Goal: Task Accomplishment & Management: Complete application form

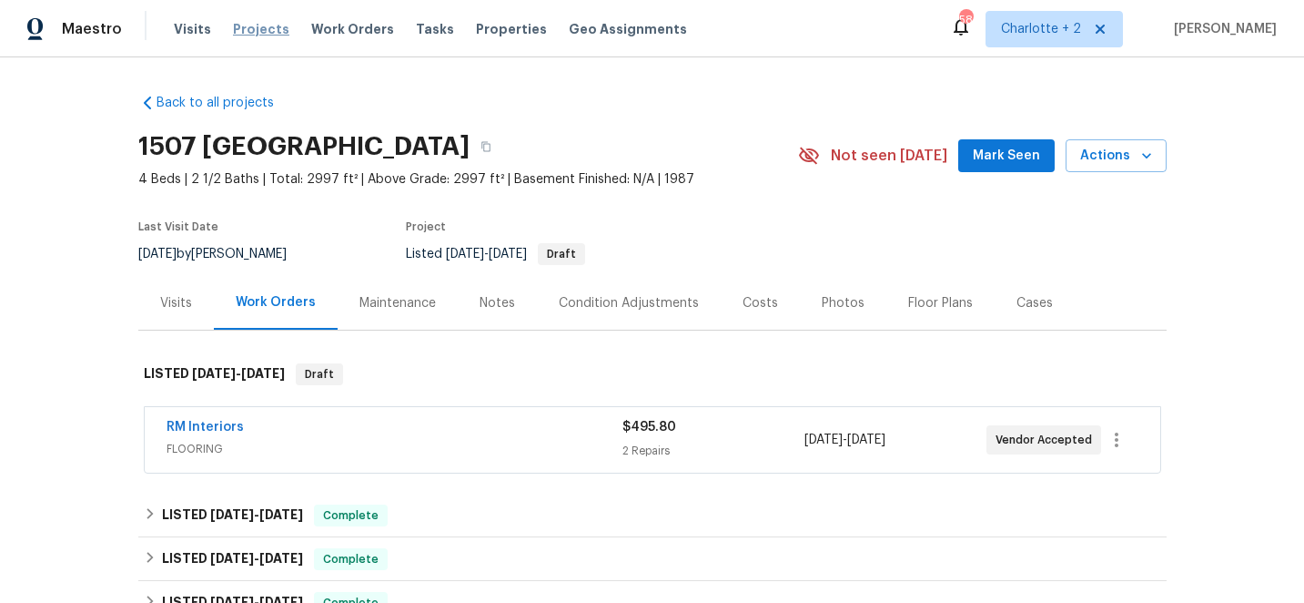
click at [246, 29] on span "Projects" at bounding box center [261, 29] width 56 height 18
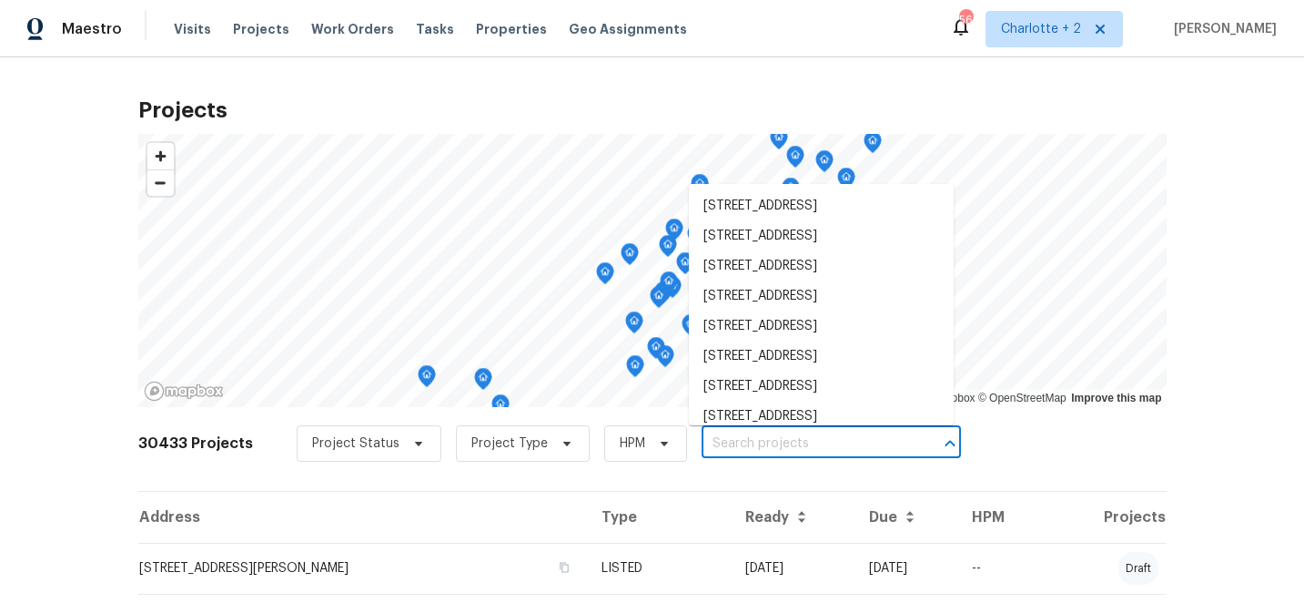
click at [729, 449] on input "text" at bounding box center [806, 444] width 208 height 28
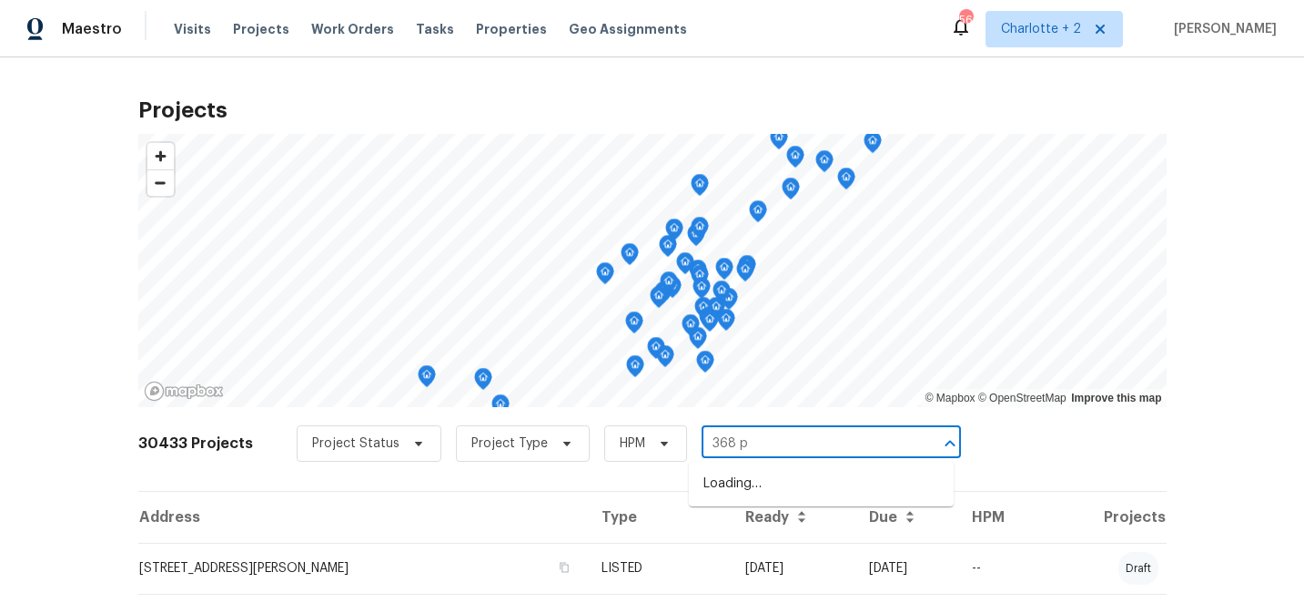
type input "368 pl"
click at [780, 491] on li "[STREET_ADDRESS]" at bounding box center [821, 484] width 265 height 30
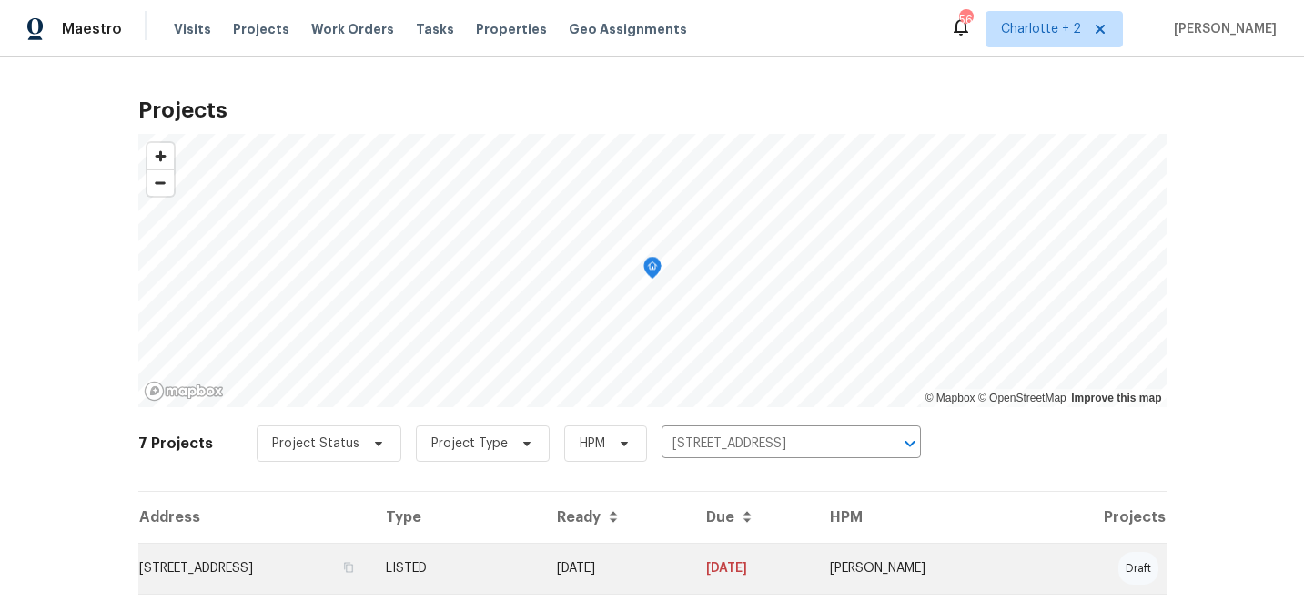
click at [811, 570] on td "[DATE]" at bounding box center [754, 567] width 124 height 51
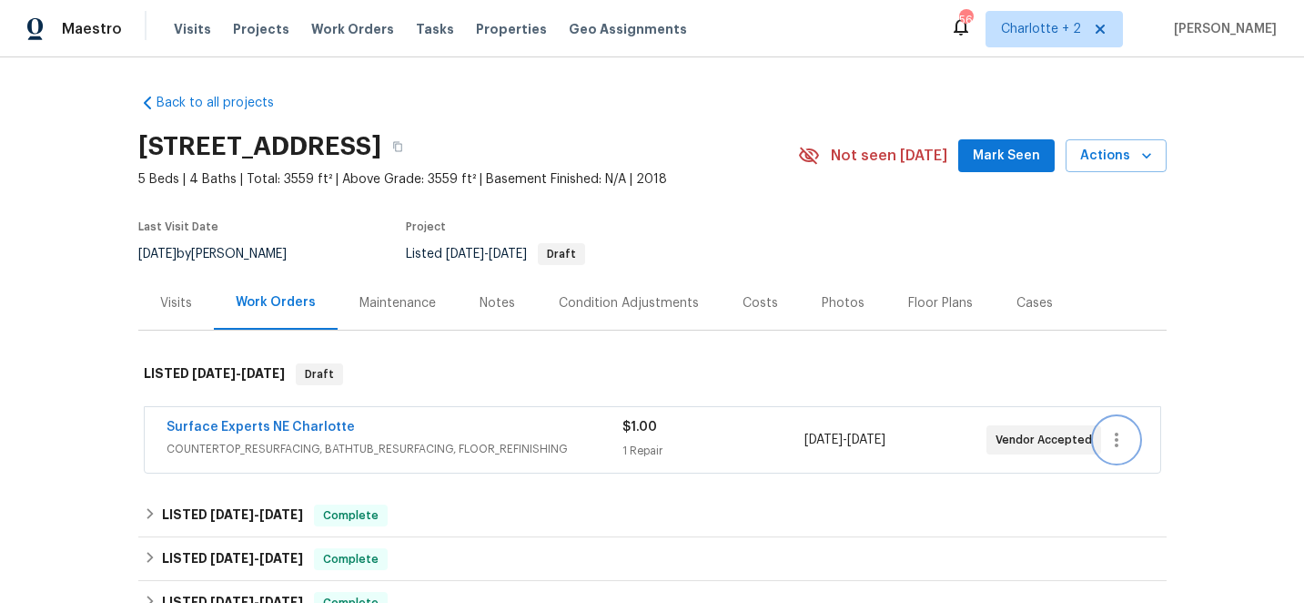
click at [1119, 438] on icon "button" at bounding box center [1117, 440] width 22 height 22
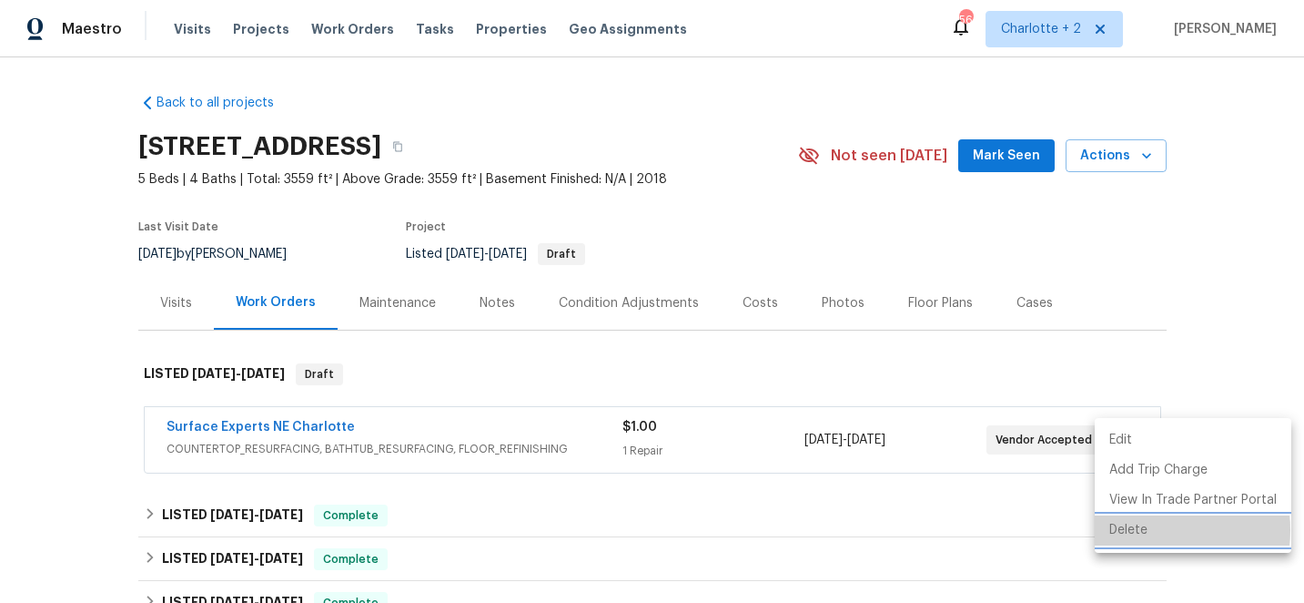
click at [1140, 530] on li "Delete" at bounding box center [1193, 530] width 197 height 30
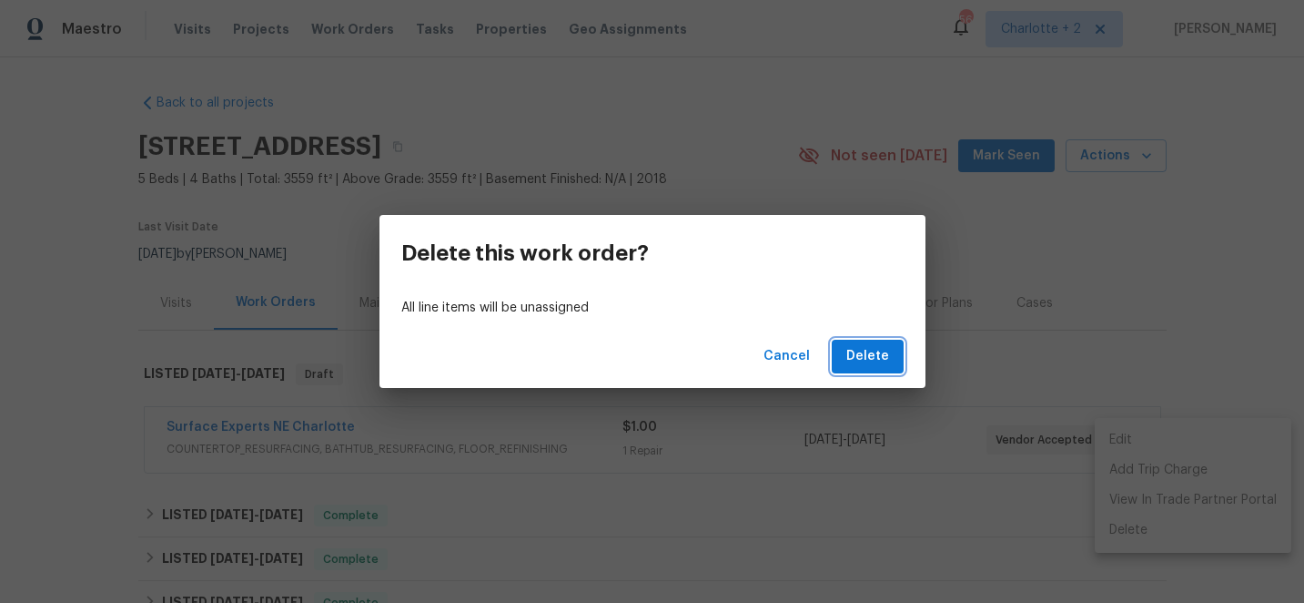
click at [860, 339] on button "Delete" at bounding box center [868, 356] width 72 height 34
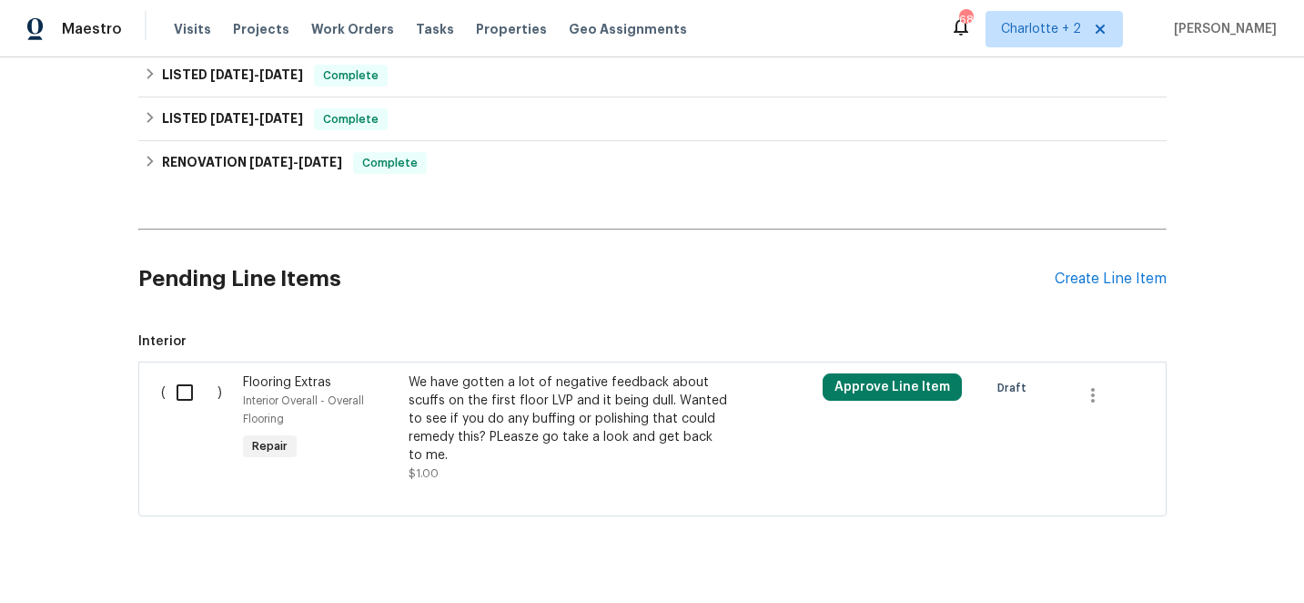
scroll to position [560, 0]
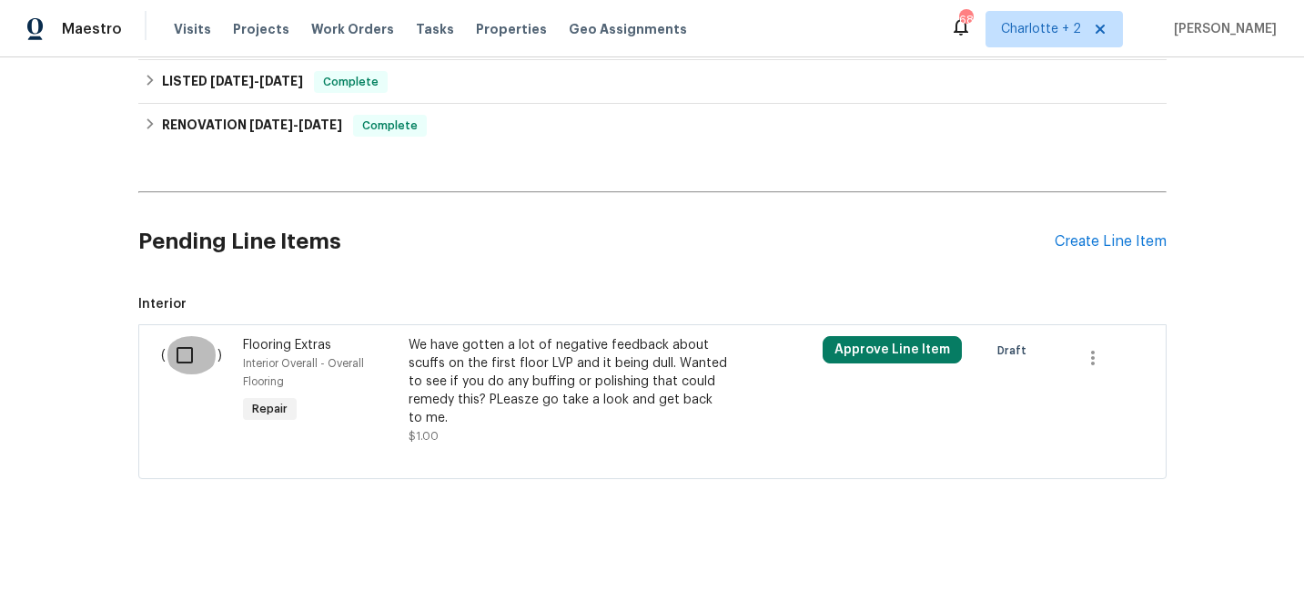
click at [187, 355] on input "checkbox" at bounding box center [192, 355] width 52 height 38
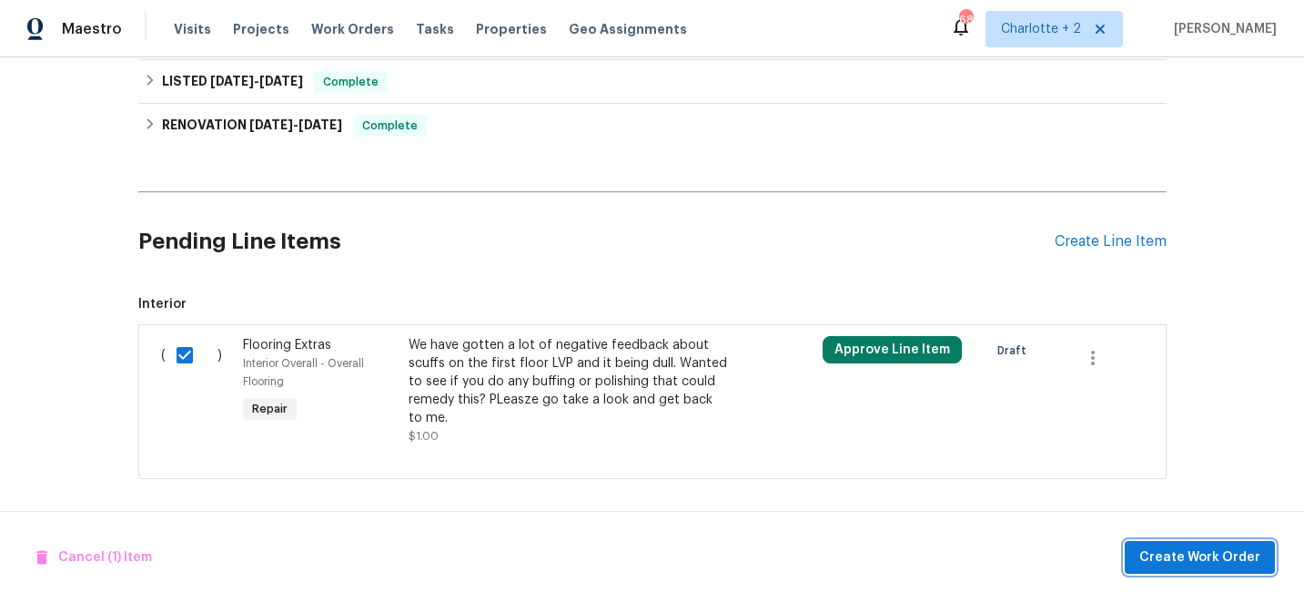
click at [1214, 556] on span "Create Work Order" at bounding box center [1200, 557] width 121 height 23
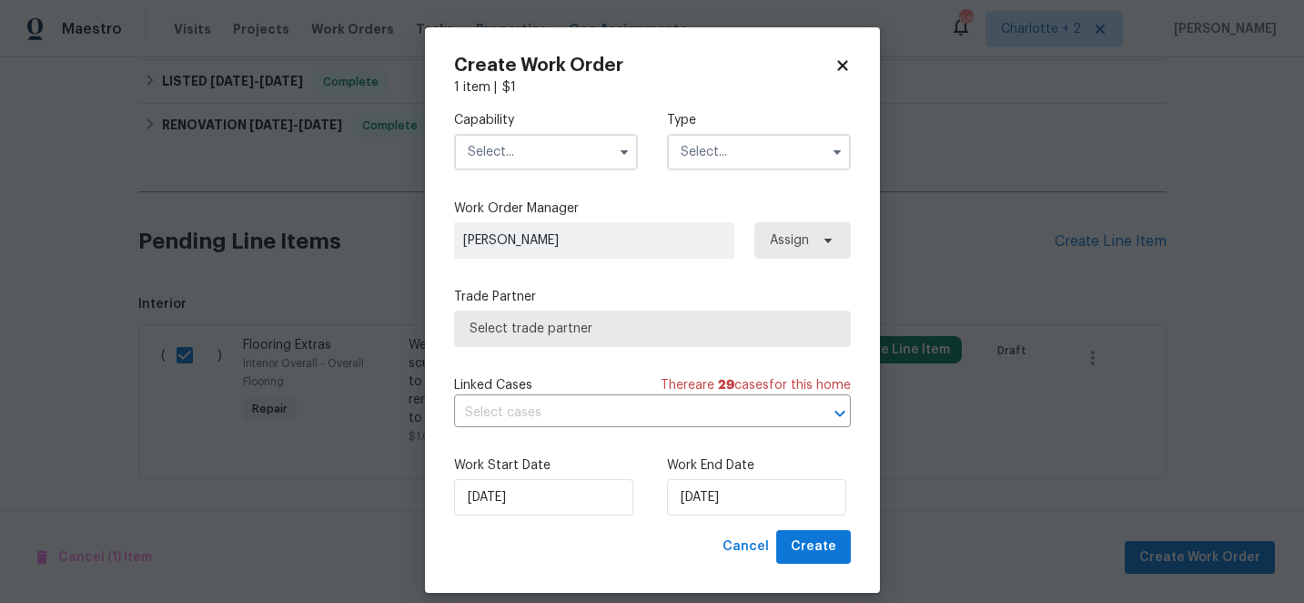
click at [845, 66] on icon at bounding box center [842, 65] width 10 height 10
checkbox input "false"
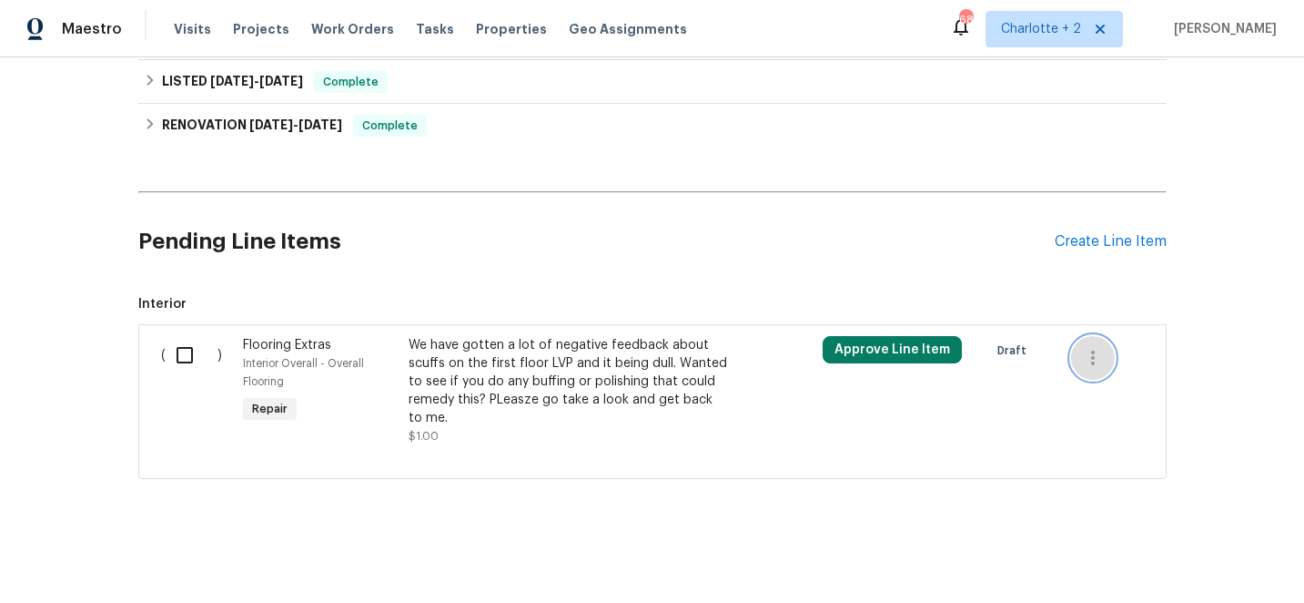
click at [1093, 367] on icon "button" at bounding box center [1093, 358] width 22 height 22
click at [1095, 366] on li "Cancel" at bounding box center [1107, 357] width 70 height 30
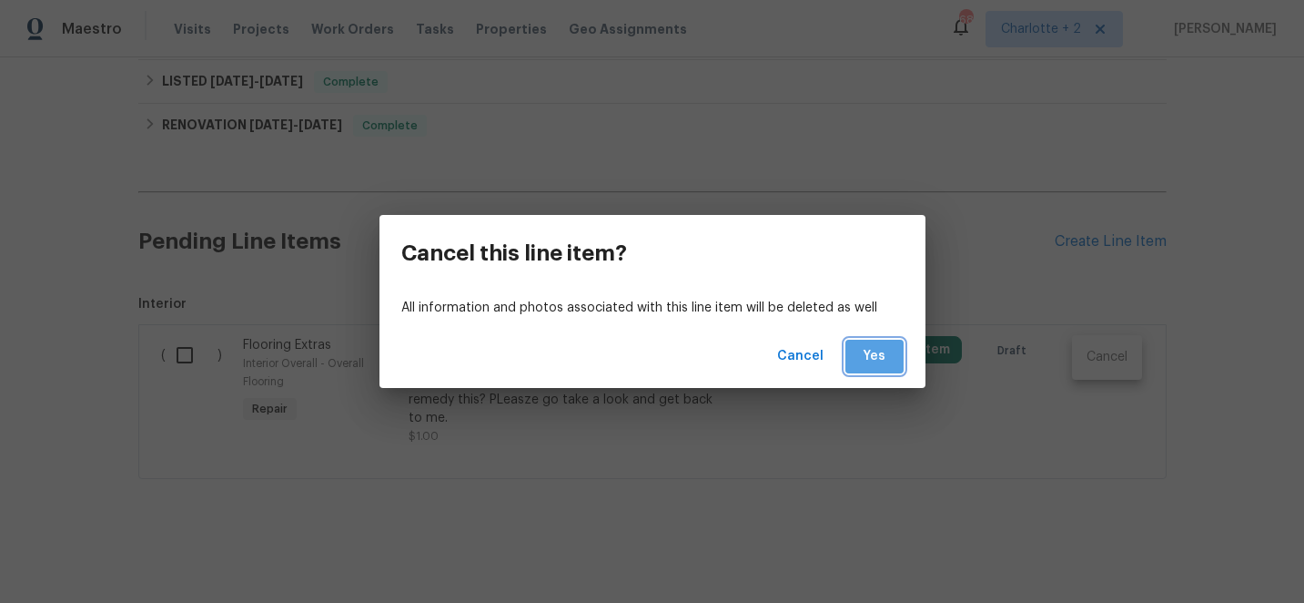
click at [889, 359] on button "Yes" at bounding box center [875, 356] width 58 height 34
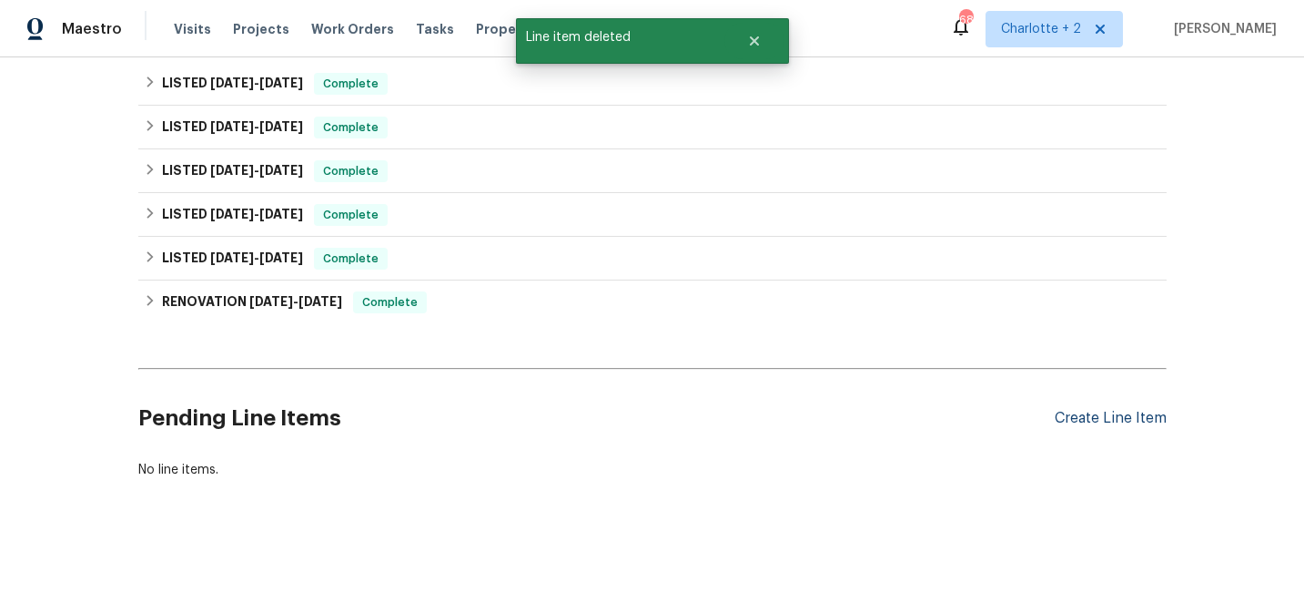
click at [1135, 424] on div "Create Line Item" at bounding box center [1111, 418] width 112 height 17
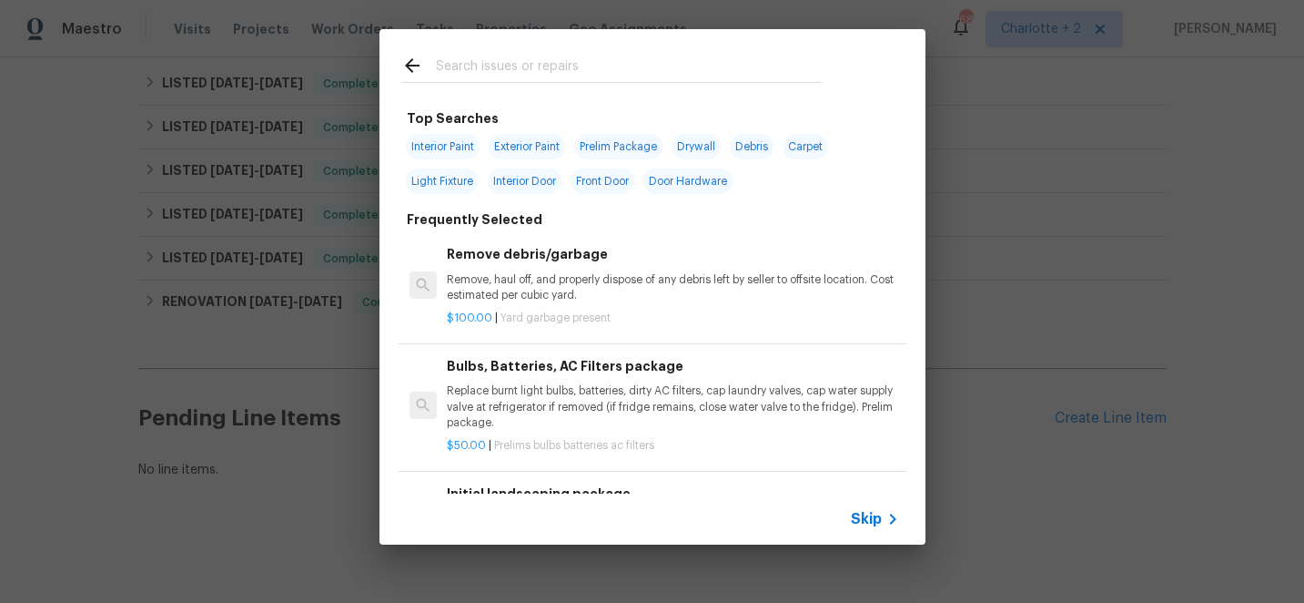
click at [484, 70] on input "text" at bounding box center [629, 68] width 386 height 27
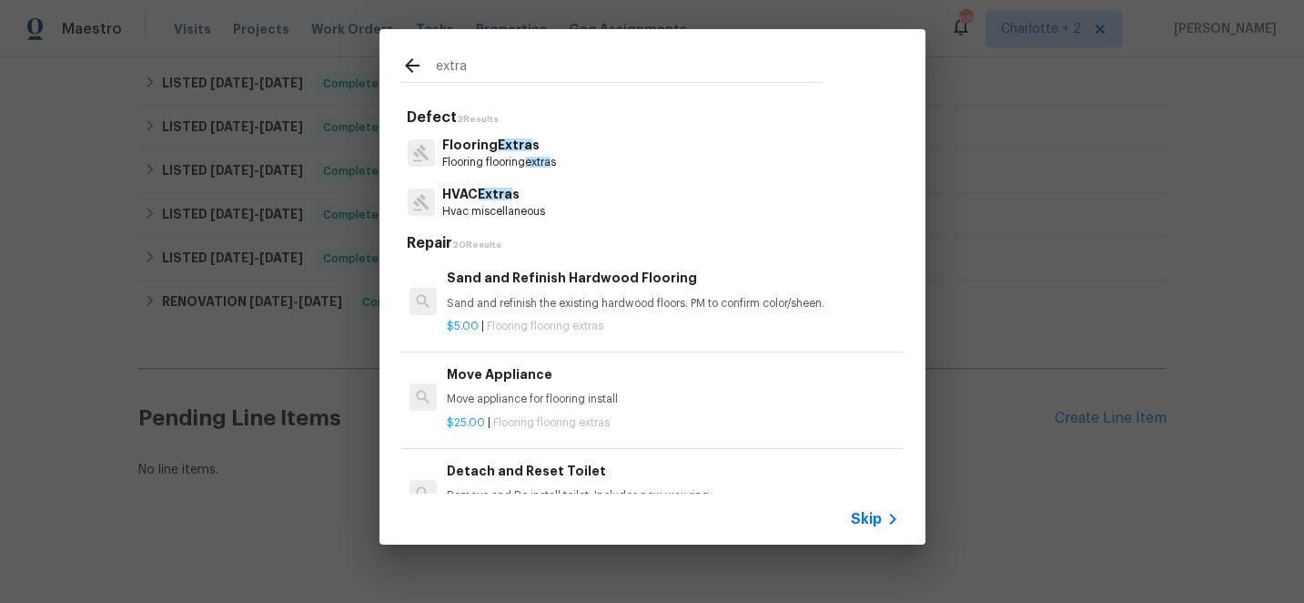
type input "extra"
click at [498, 153] on p "Flooring Extra s" at bounding box center [499, 145] width 114 height 19
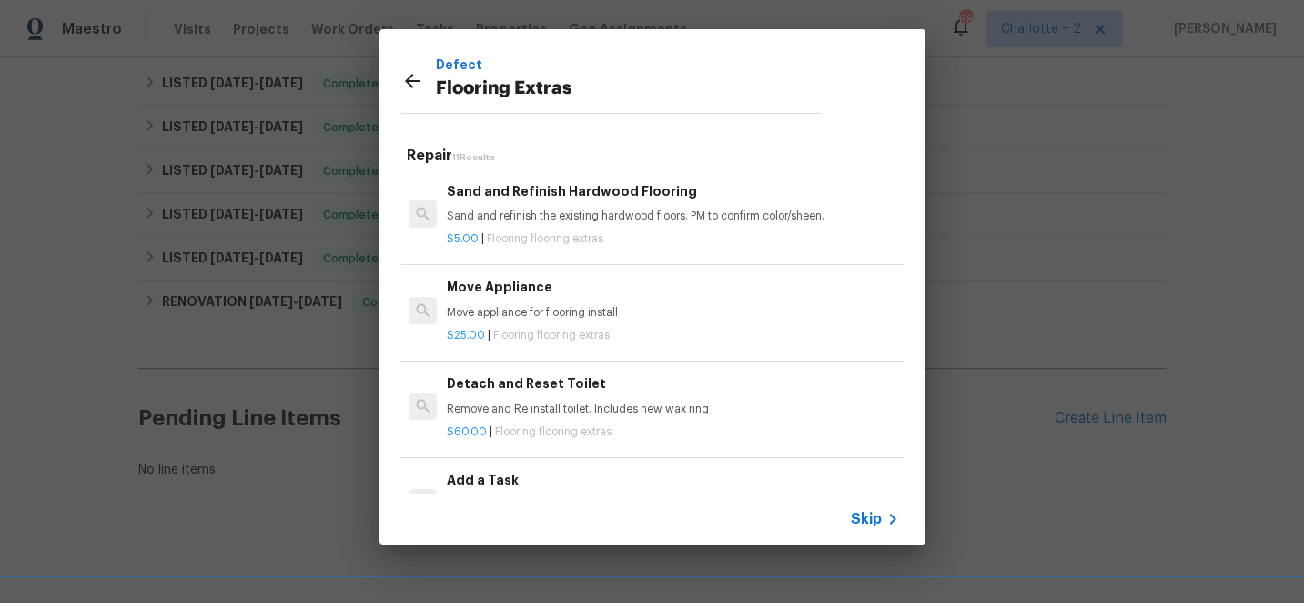
click at [511, 476] on h6 "Add a Task" at bounding box center [672, 480] width 451 height 20
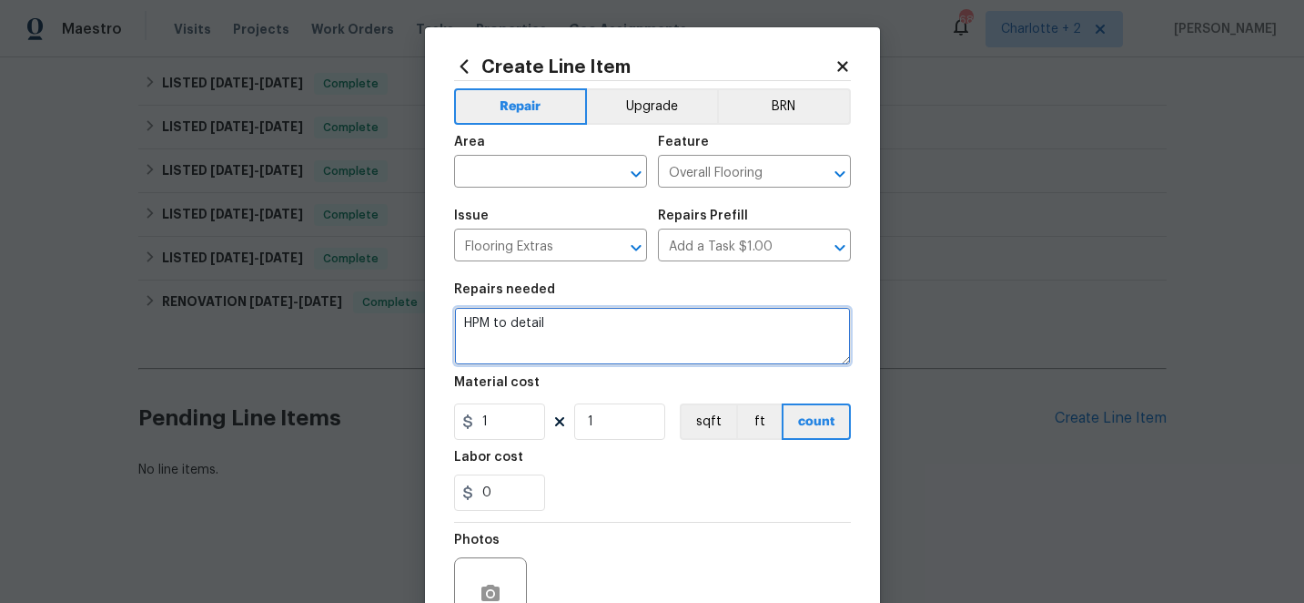
click at [558, 326] on textarea "HPM to detail" at bounding box center [652, 336] width 397 height 58
type textarea "H"
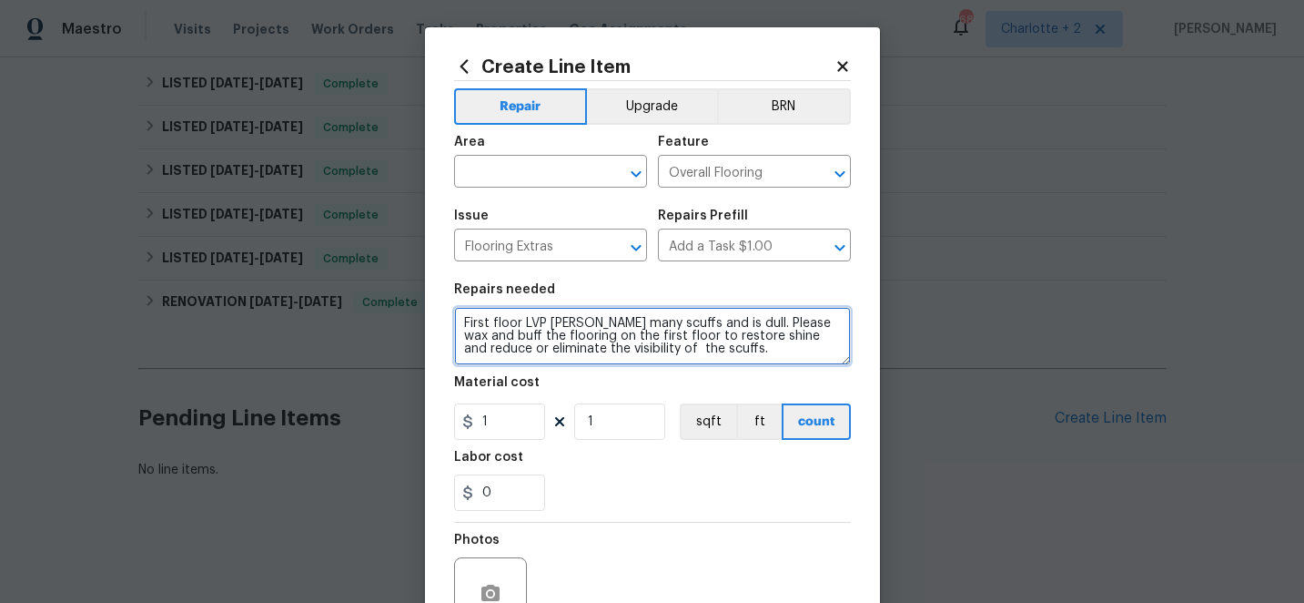
click at [566, 329] on textarea "First floor LVP hass many scuffs and is dull. Please wax and buff the flooring …" at bounding box center [652, 336] width 397 height 58
type textarea "First floor LVP has many scuffs and is dull. Please wax and buff the flooring o…"
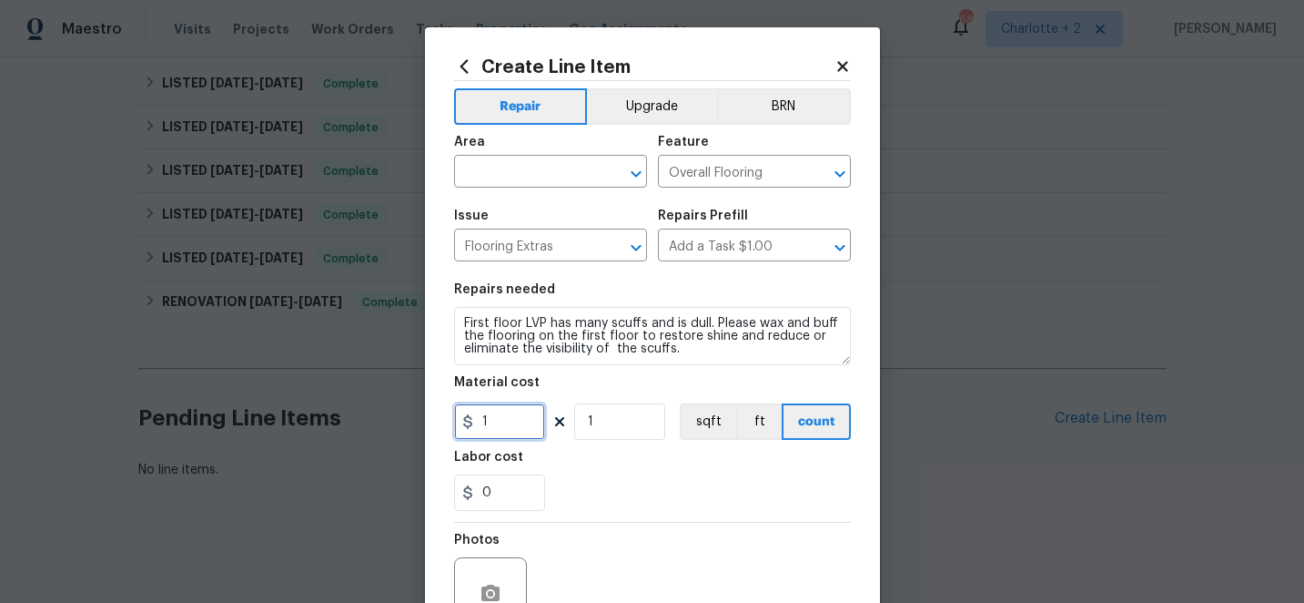
click at [504, 420] on input "1" at bounding box center [499, 421] width 91 height 36
type input "250"
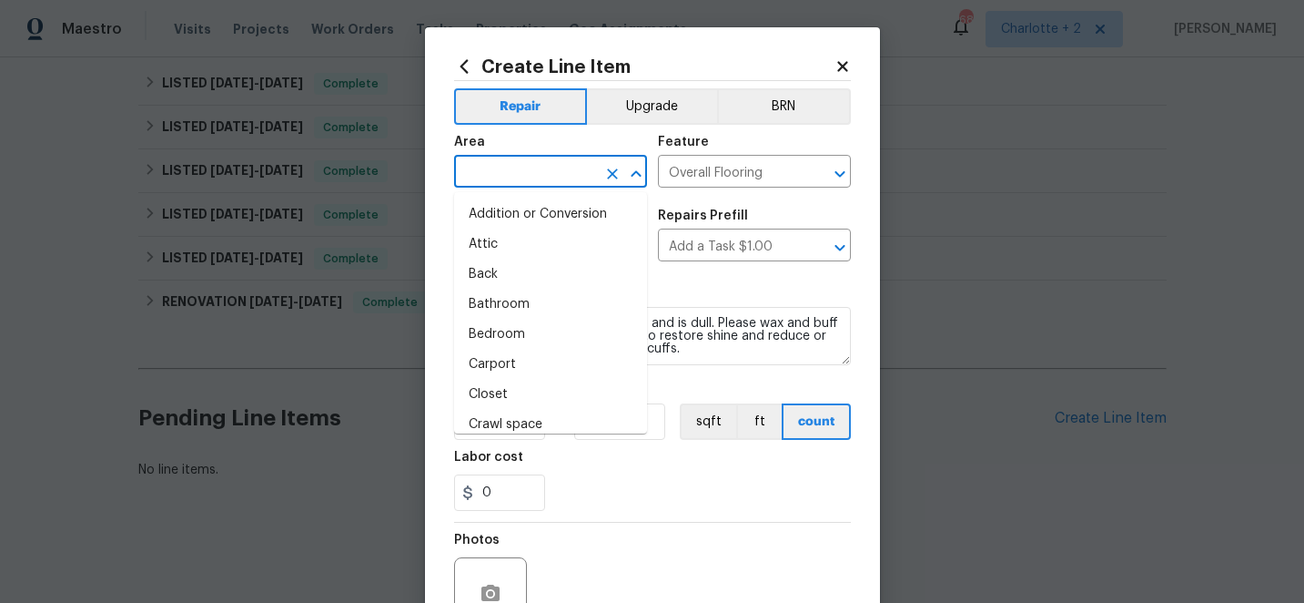
click at [525, 167] on input "text" at bounding box center [525, 173] width 142 height 28
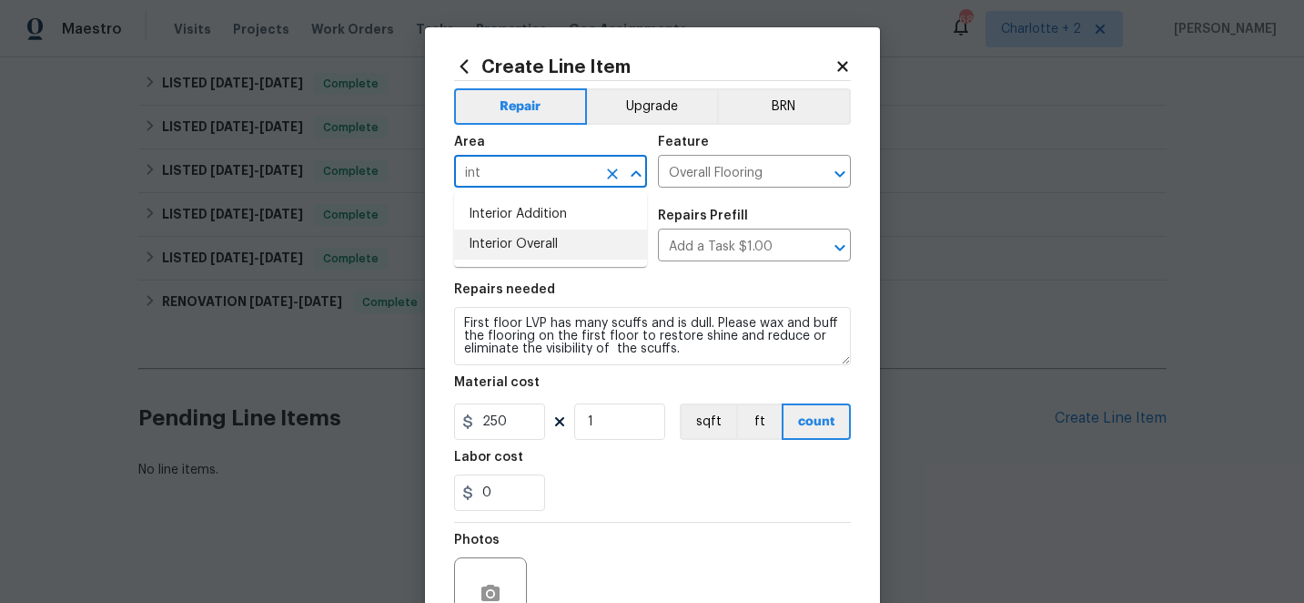
click at [532, 241] on li "Interior Overall" at bounding box center [550, 244] width 193 height 30
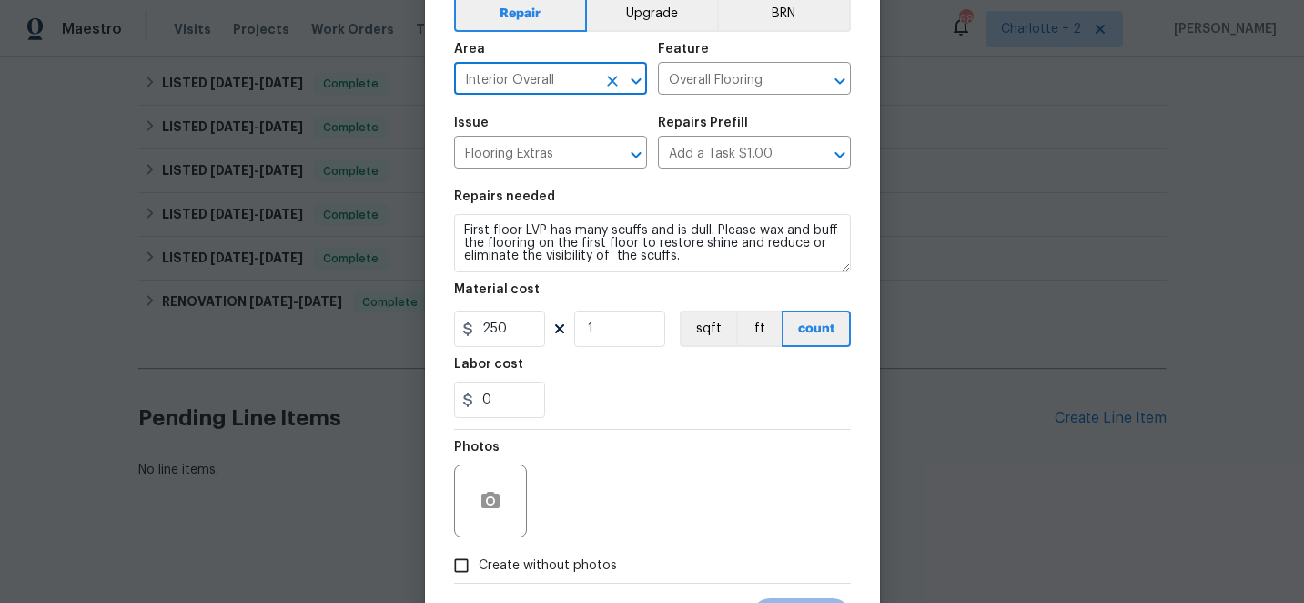
scroll to position [182, 0]
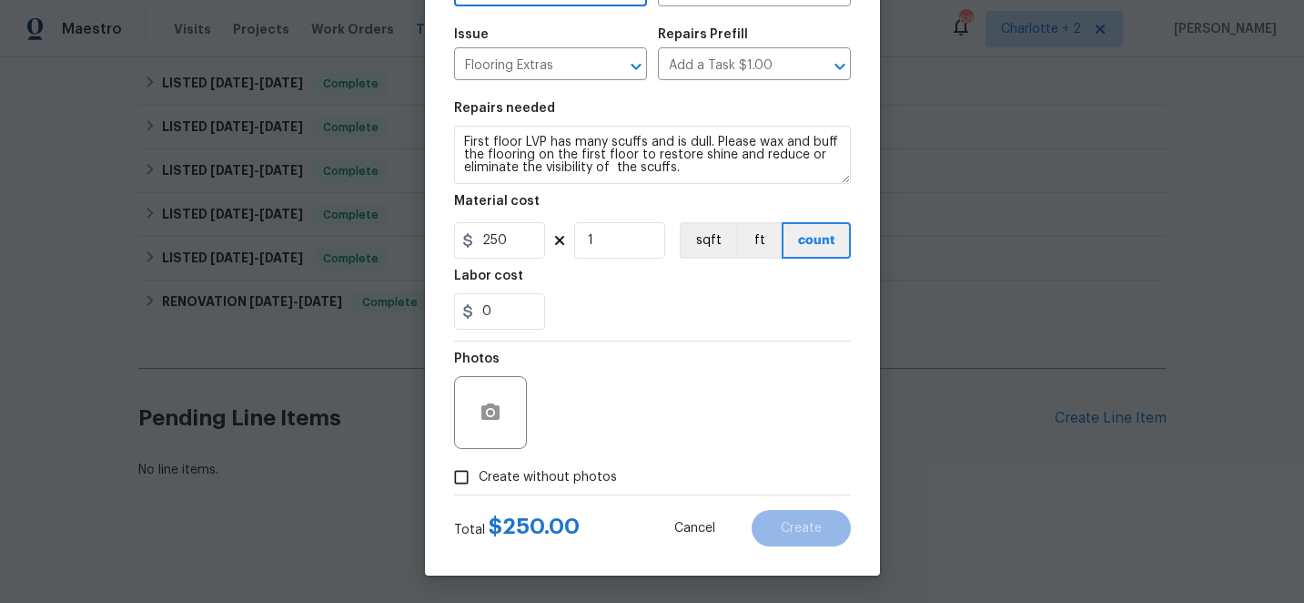
type input "Interior Overall"
click at [468, 475] on input "Create without photos" at bounding box center [461, 477] width 35 height 35
checkbox input "true"
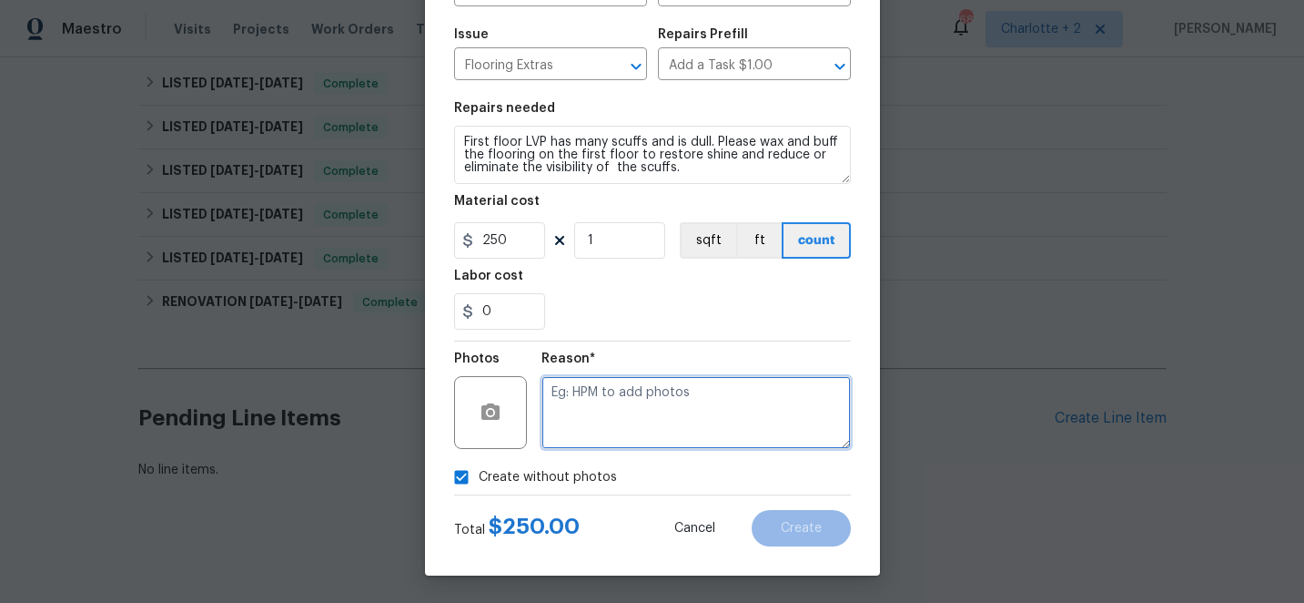
click at [642, 416] on textarea at bounding box center [696, 412] width 309 height 73
type textarea "edit"
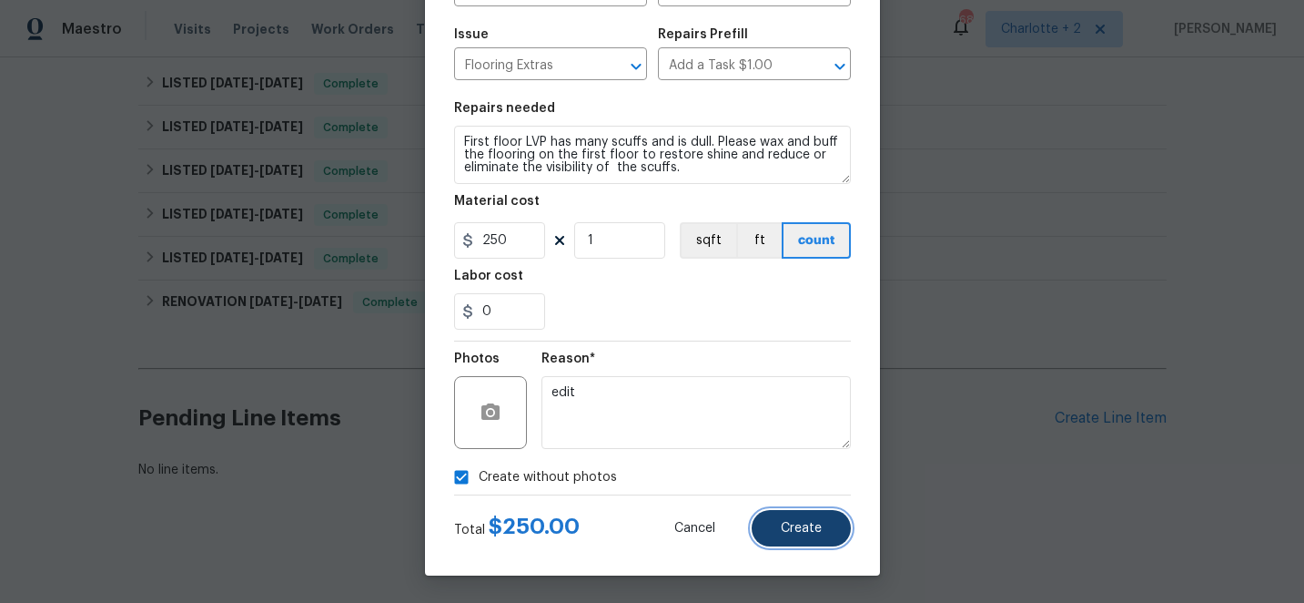
click at [796, 535] on button "Create" at bounding box center [801, 528] width 99 height 36
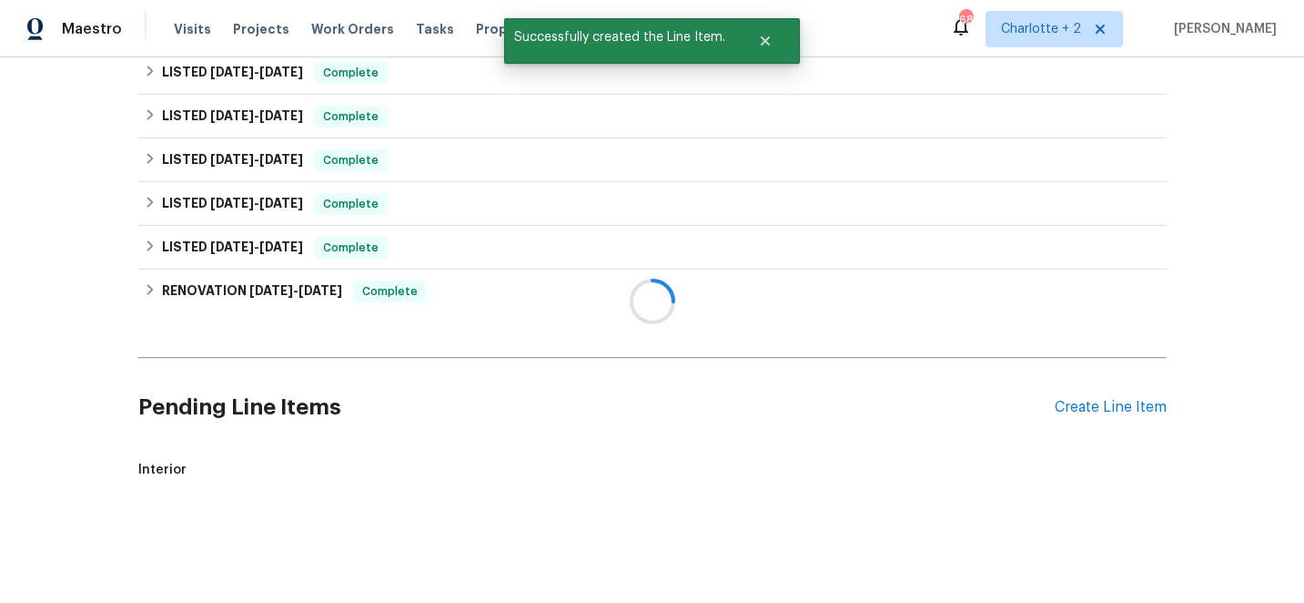
scroll to position [560, 0]
